Goal: Task Accomplishment & Management: Use online tool/utility

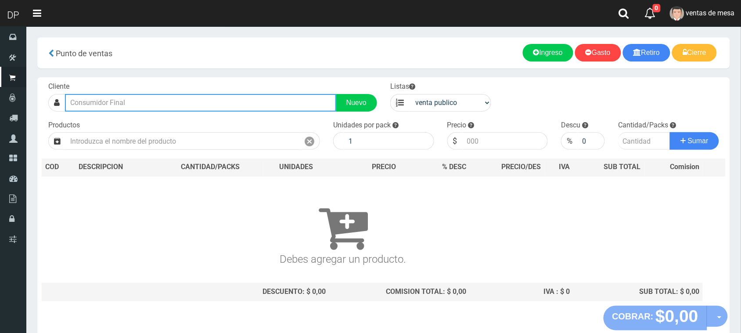
click at [257, 108] on input "text" at bounding box center [200, 103] width 271 height 18
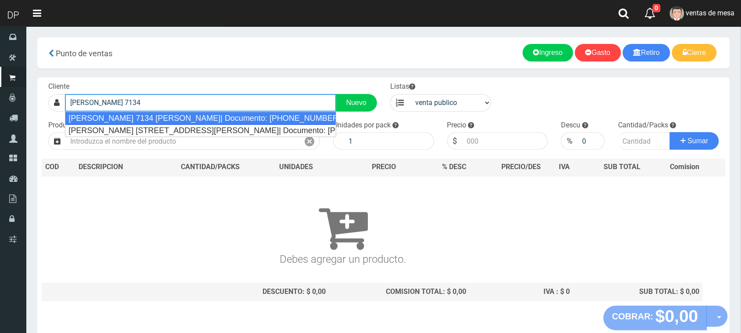
click at [248, 119] on div "[PERSON_NAME] 7134 [PERSON_NAME]| Documento: [PHONE_NUMBER] | Teléfono:" at bounding box center [200, 118] width 271 height 13
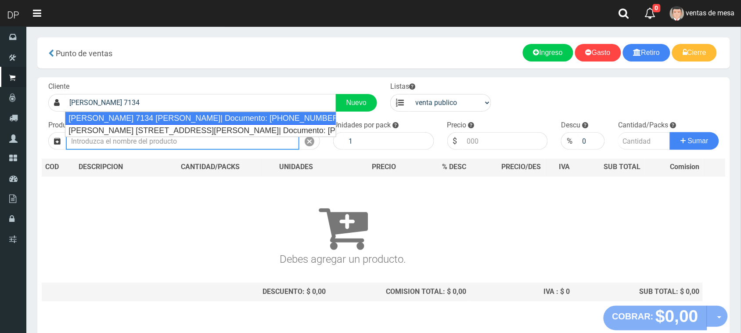
type input "[PERSON_NAME] 7134 [PERSON_NAME]| Documento: [PHONE_NUMBER] | Teléfono:"
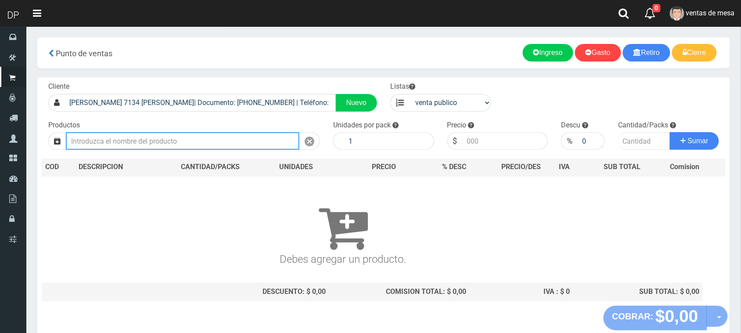
click at [236, 140] on input "text" at bounding box center [183, 141] width 234 height 18
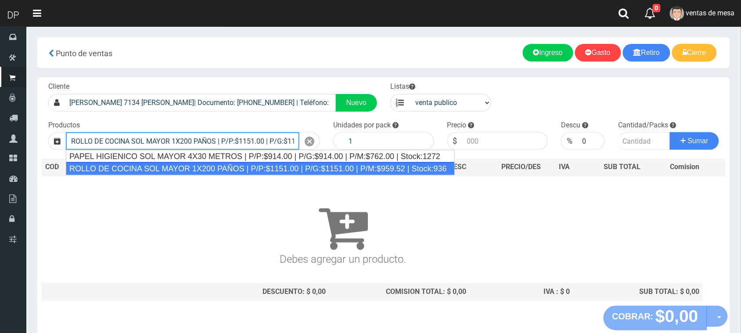
type input "ROLLO DE COCINA SOL MAYOR 1X200 PAÑOS | P/P:$1151.00 | P/G:$1151.00 | P/M:$959.…"
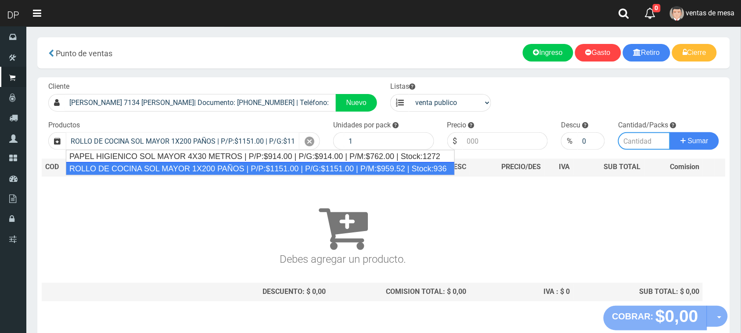
type input "12"
type input "1151.00"
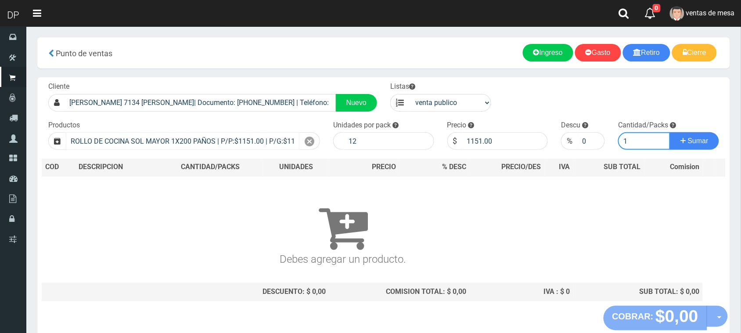
type input "1"
click at [670, 132] on button "Sumar" at bounding box center [694, 141] width 49 height 18
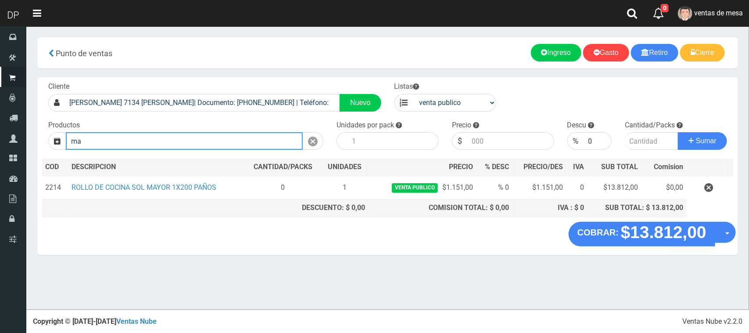
type input "m"
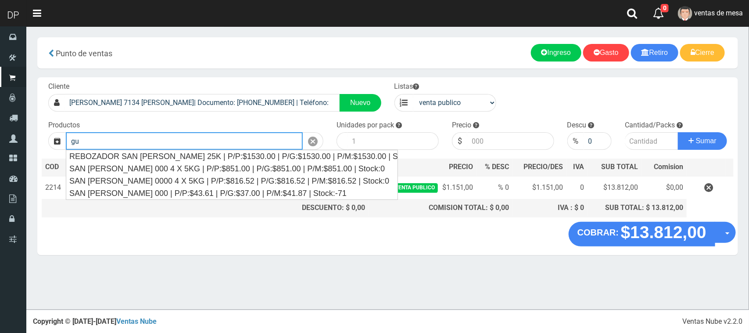
type input "g"
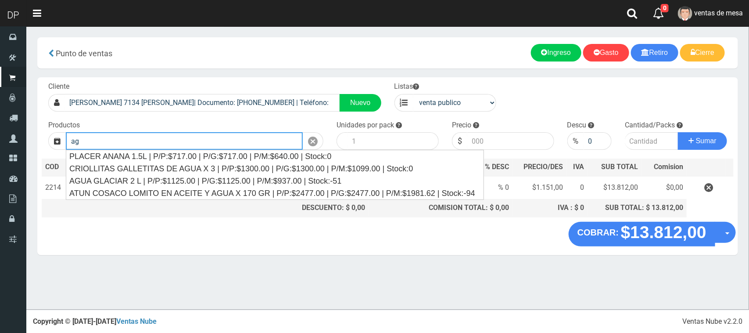
type input "a"
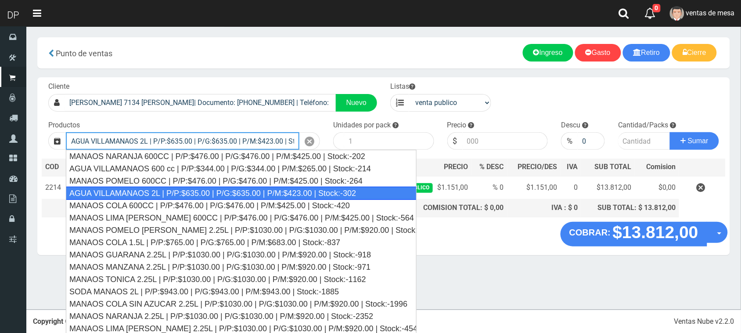
type input "AGUA VILLAMANAOS 2L | P/P:$635.00 | P/G:$635.00 | P/M:$423.00 | Stock:-302"
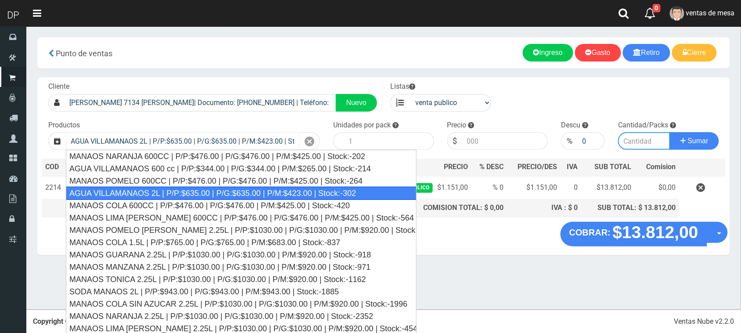
type input "6"
type input "635.00"
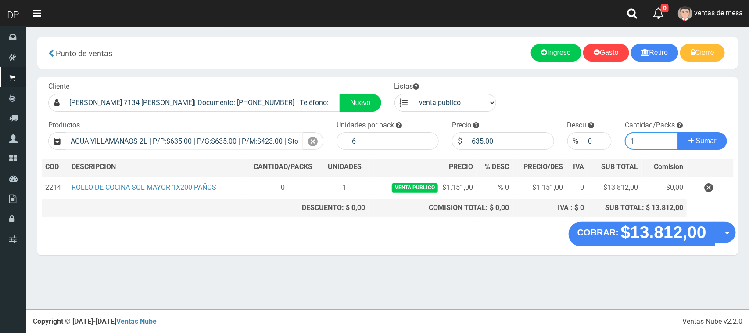
type input "1"
click at [678, 132] on button "Sumar" at bounding box center [702, 141] width 49 height 18
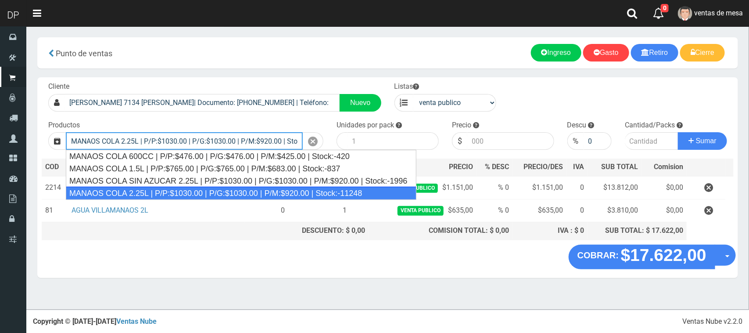
type input "MANAOS COLA 2.25L | P/P:$1030.00 | P/G:$1030.00 | P/M:$920.00 | Stock:-11248"
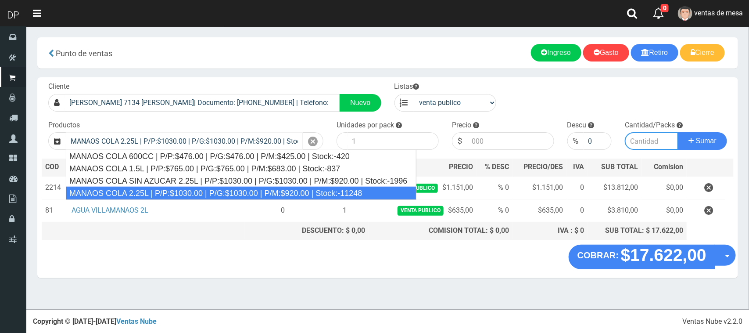
type input "6"
type input "1030.00"
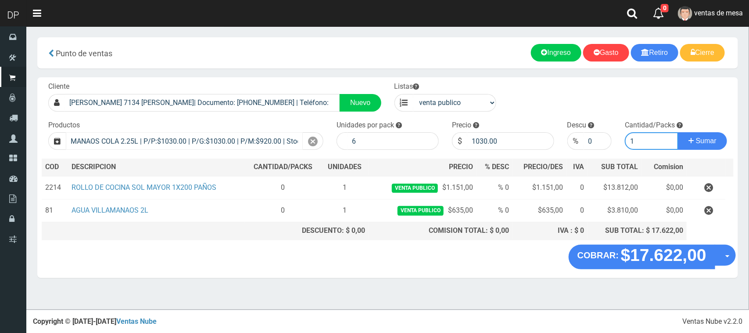
type input "1"
click at [678, 132] on button "Sumar" at bounding box center [702, 141] width 49 height 18
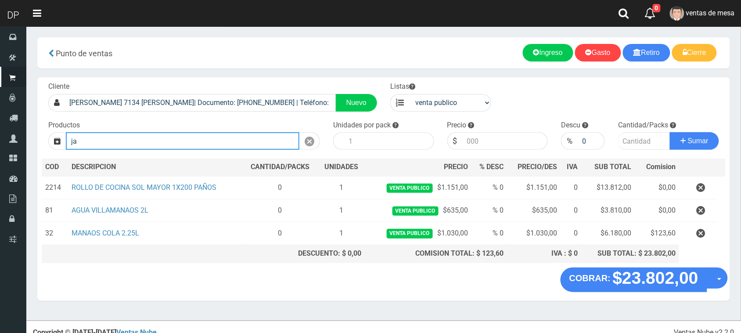
type input "j"
type input "e"
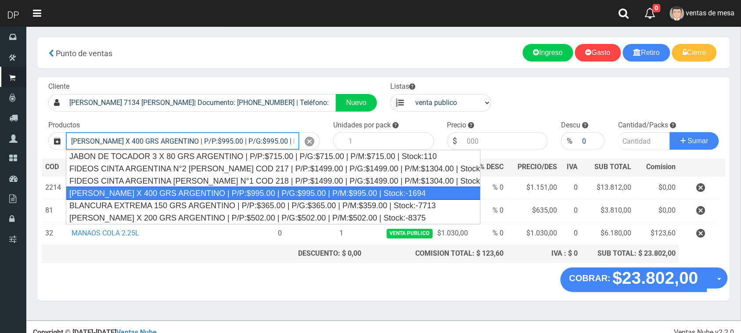
type input "JABON BLANCO X 400 GRS ARGENTINO | P/P:$995.00 | P/G:$995.00 | P/M:$995.00 | St…"
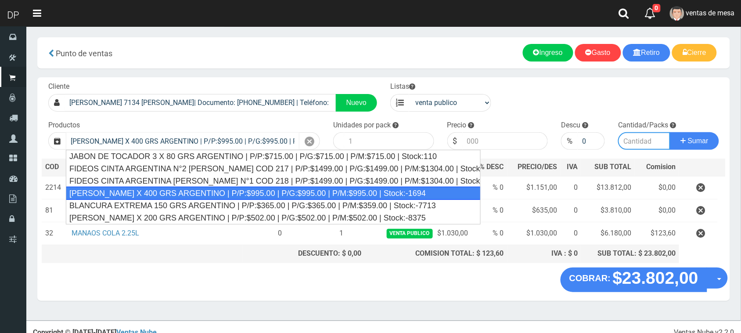
type input "20"
type input "995.00"
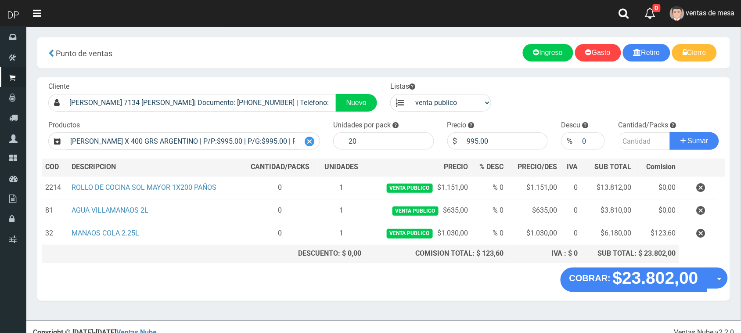
click at [310, 140] on icon at bounding box center [310, 141] width 10 height 13
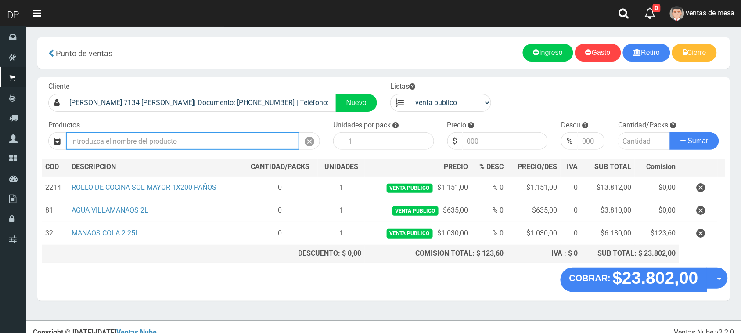
click at [237, 137] on input "Introduzca los productos" at bounding box center [183, 141] width 234 height 18
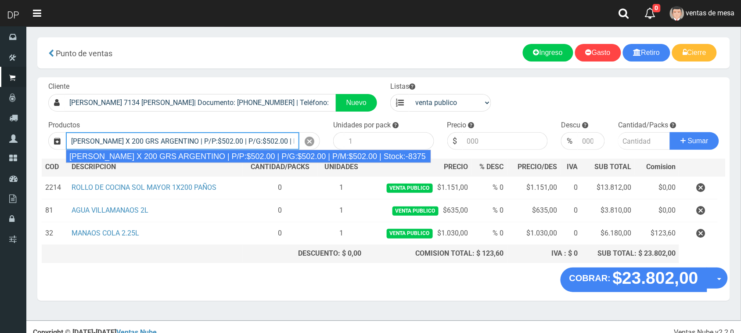
type input "JABON BLANCO X 200 GRS ARGENTINO | P/P:$502.00 | P/G:$502.00 | P/M:$502.00 | St…"
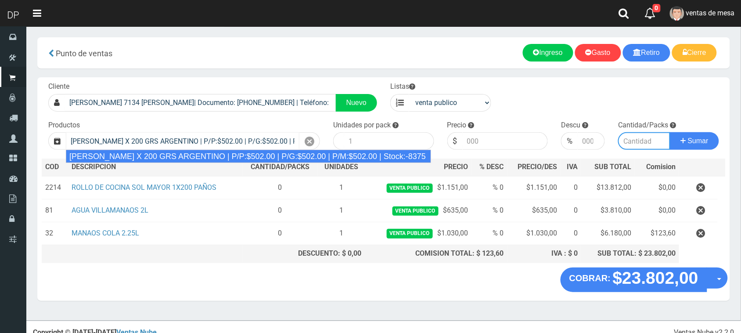
type input "40"
type input "502.00"
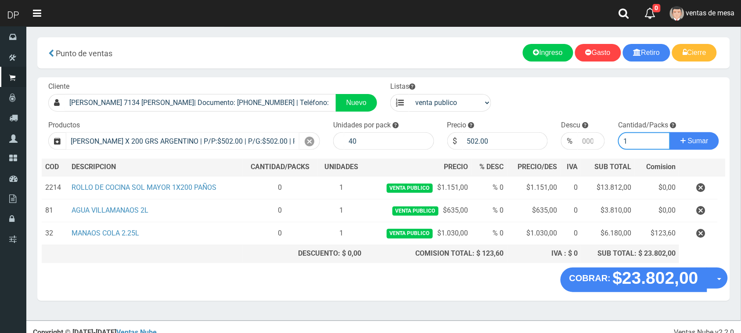
type input "1"
click at [670, 132] on button "Sumar" at bounding box center [694, 141] width 49 height 18
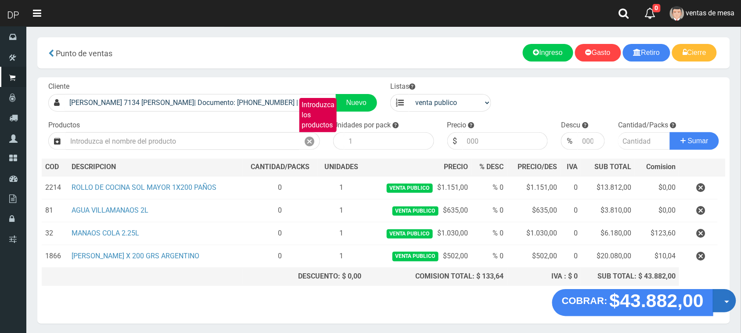
click at [716, 295] on button "Opciones" at bounding box center [724, 300] width 23 height 23
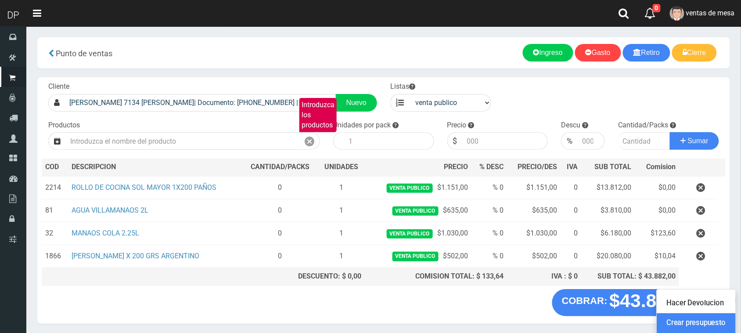
click at [715, 326] on link "Crear presupuesto" at bounding box center [696, 323] width 79 height 20
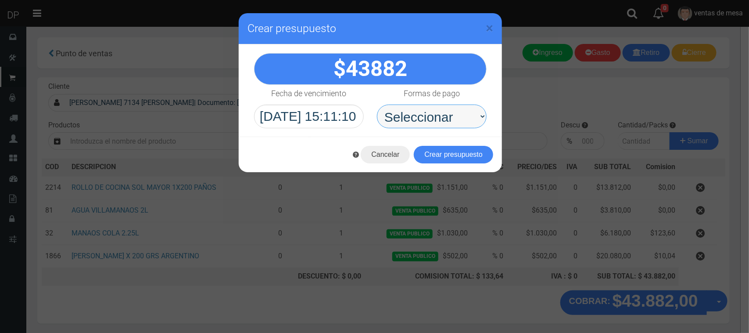
click at [468, 122] on select "Seleccionar Efectivo Tarjeta de Crédito Depósito Débito" at bounding box center [432, 116] width 110 height 24
select select "Efectivo"
click at [377, 104] on select "Seleccionar Efectivo Tarjeta de Crédito Depósito Débito" at bounding box center [432, 116] width 110 height 24
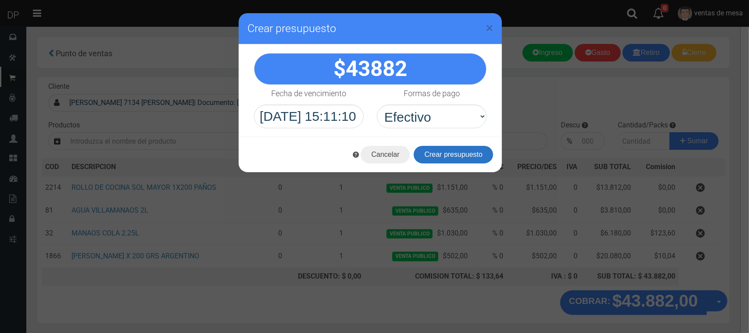
click at [459, 156] on button "Crear presupuesto" at bounding box center [453, 155] width 79 height 18
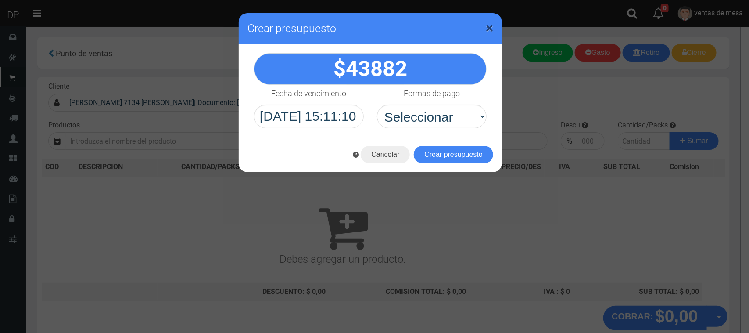
click at [486, 21] on span "×" at bounding box center [489, 28] width 7 height 17
